Goal: Information Seeking & Learning: Learn about a topic

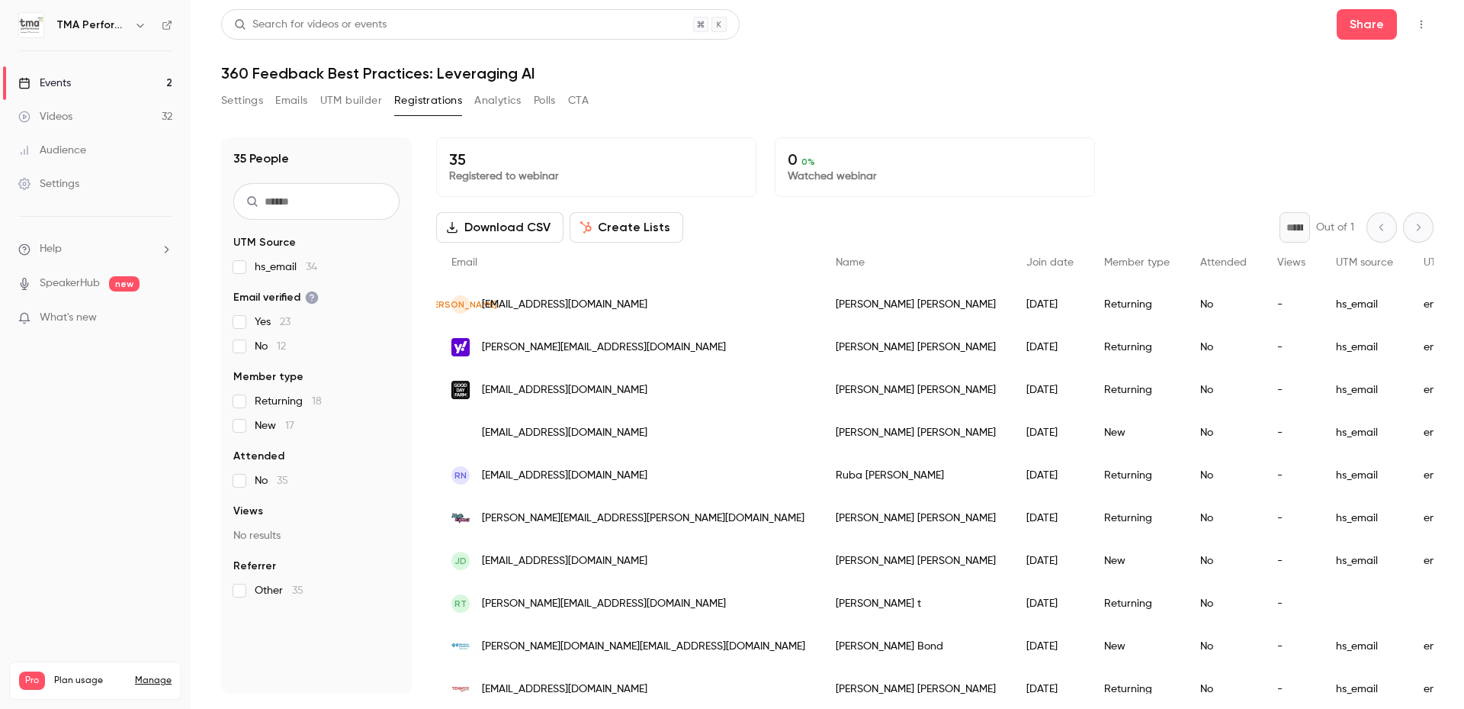
click at [74, 82] on link "Events 2" at bounding box center [95, 83] width 191 height 34
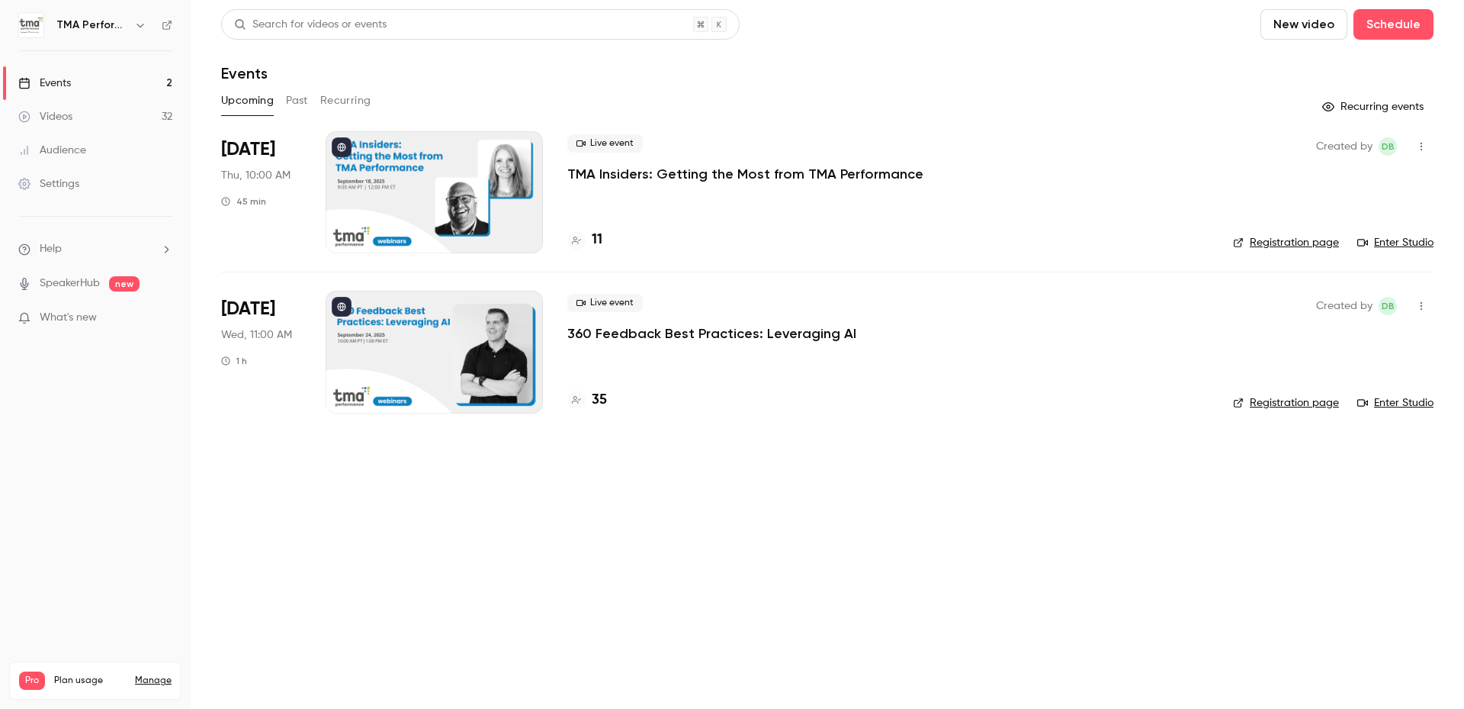
click at [648, 179] on p "TMA Insiders: Getting the Most from TMA Performance" at bounding box center [745, 174] width 356 height 18
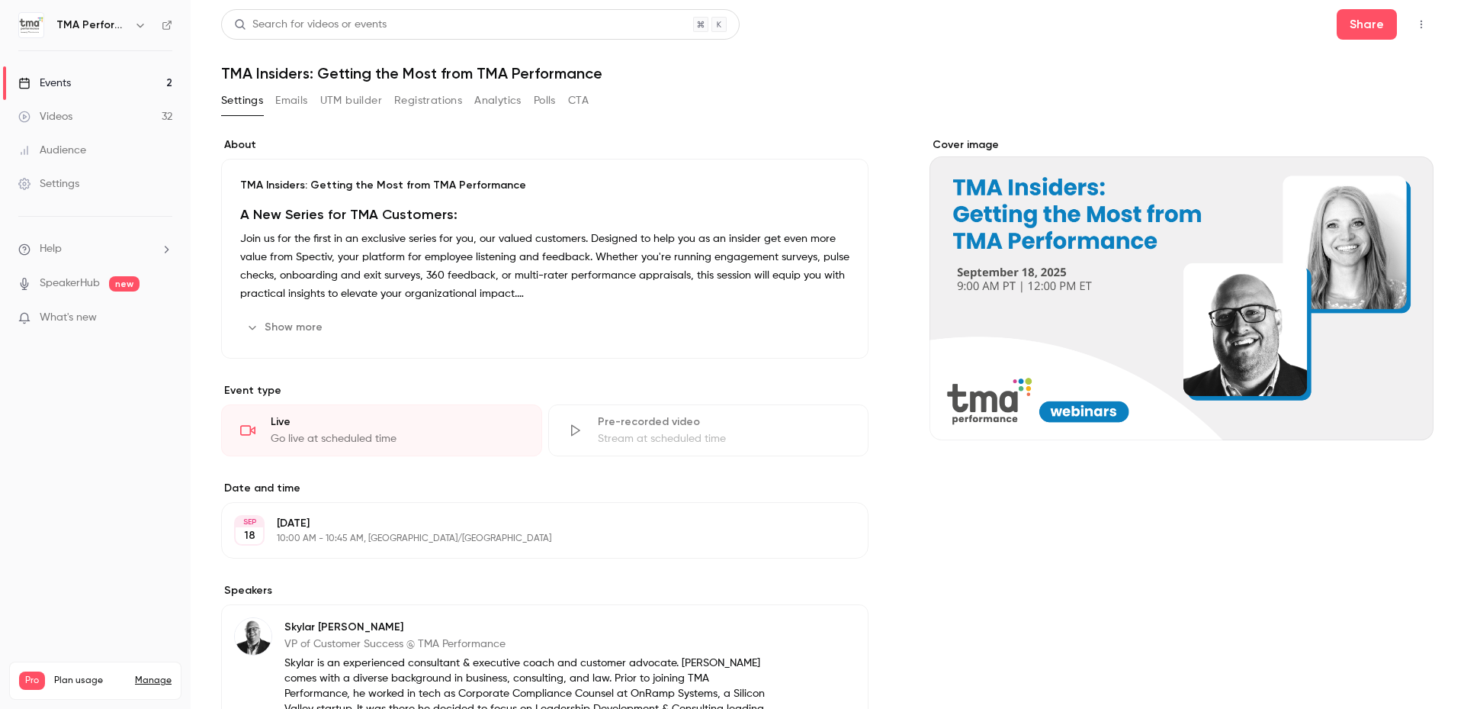
click at [291, 326] on button "Show more" at bounding box center [286, 327] width 92 height 24
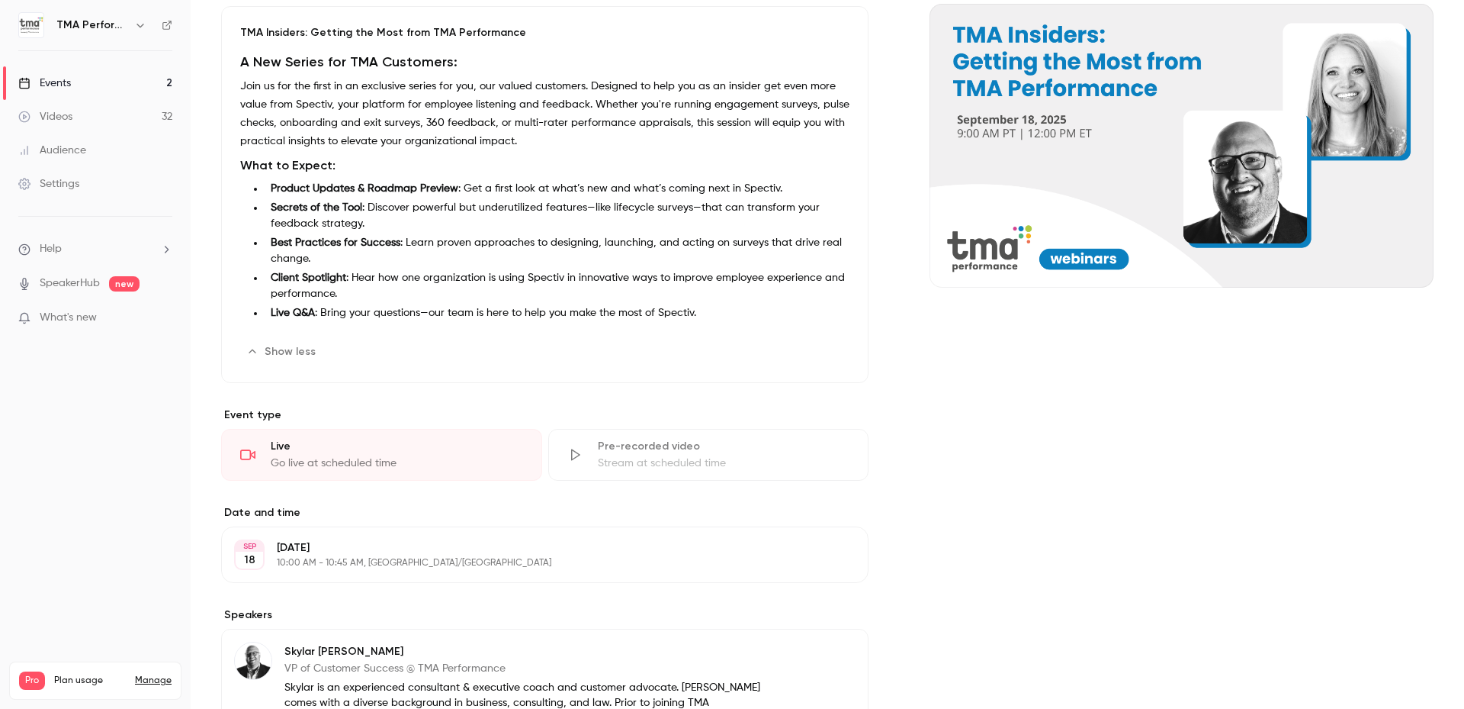
scroll to position [534, 0]
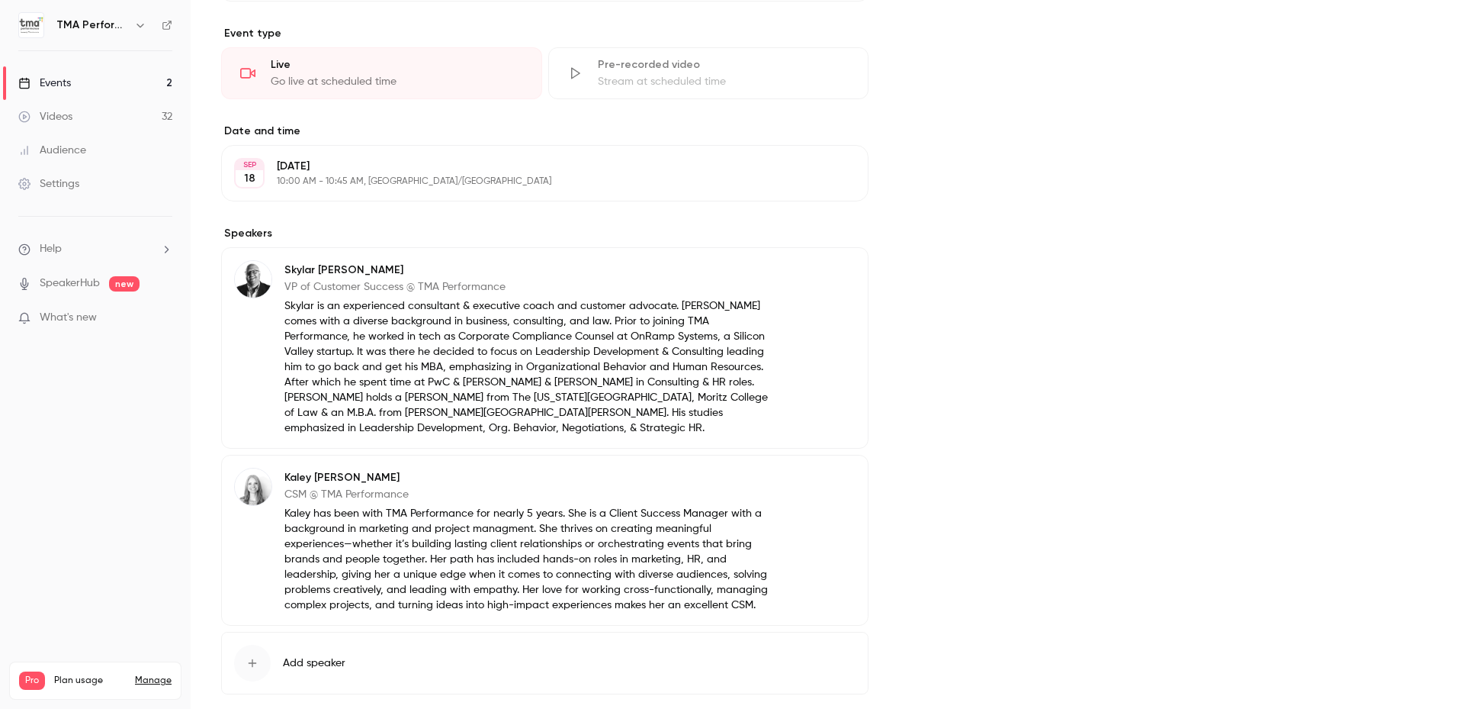
click at [63, 84] on div "Events" at bounding box center [44, 83] width 53 height 15
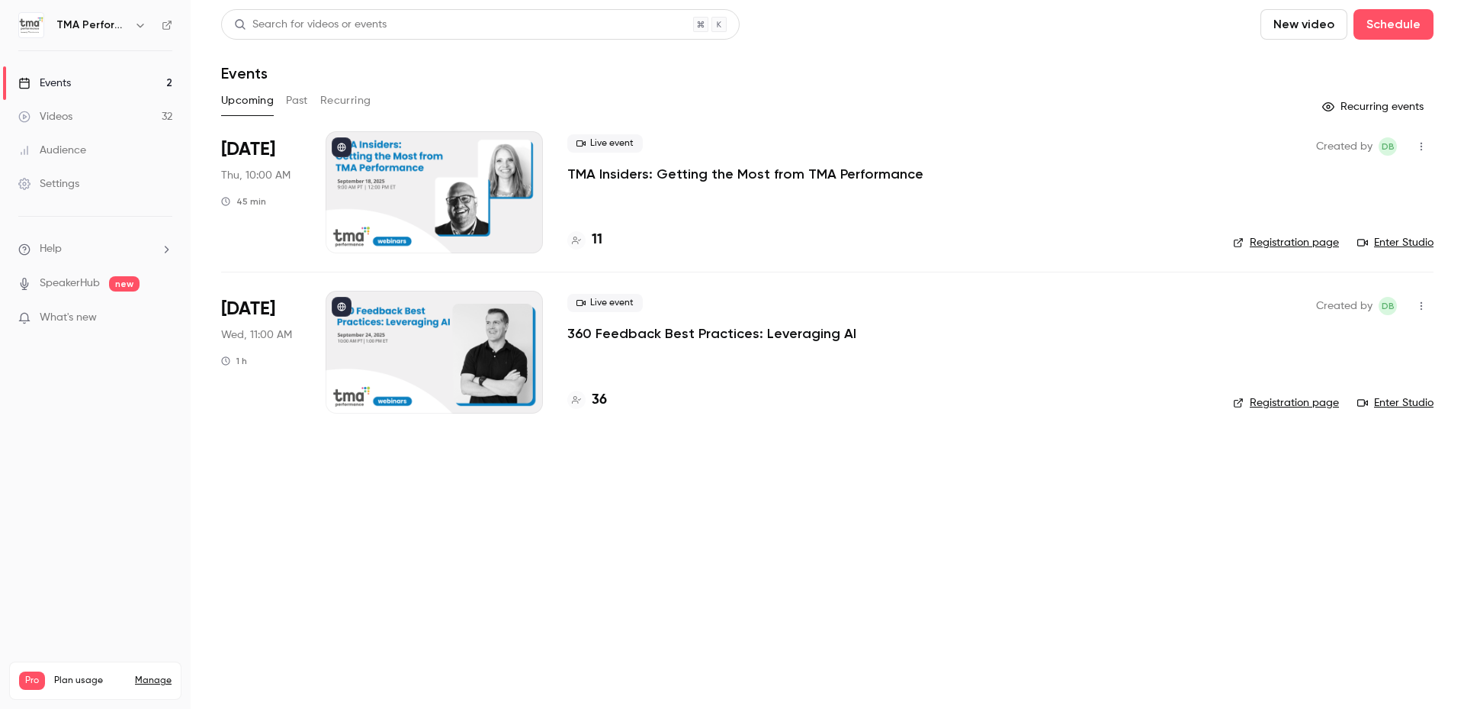
click at [593, 397] on h4 "36" at bounding box center [599, 400] width 15 height 21
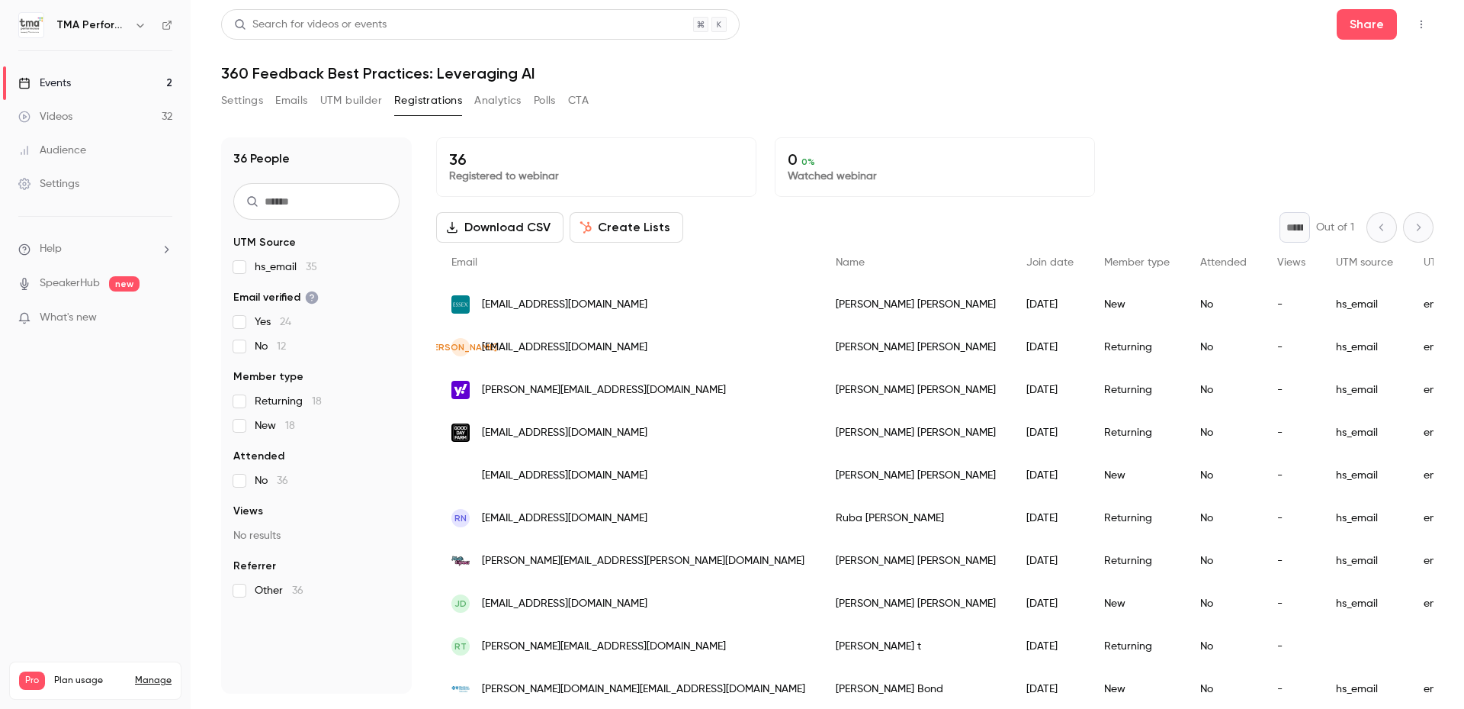
click at [1025, 108] on div "Settings Emails UTM builder Registrations Analytics Polls CTA" at bounding box center [827, 103] width 1213 height 31
click at [1008, 97] on div "Settings Emails UTM builder Registrations Analytics Polls CTA" at bounding box center [827, 103] width 1213 height 31
